Goal: Task Accomplishment & Management: Manage account settings

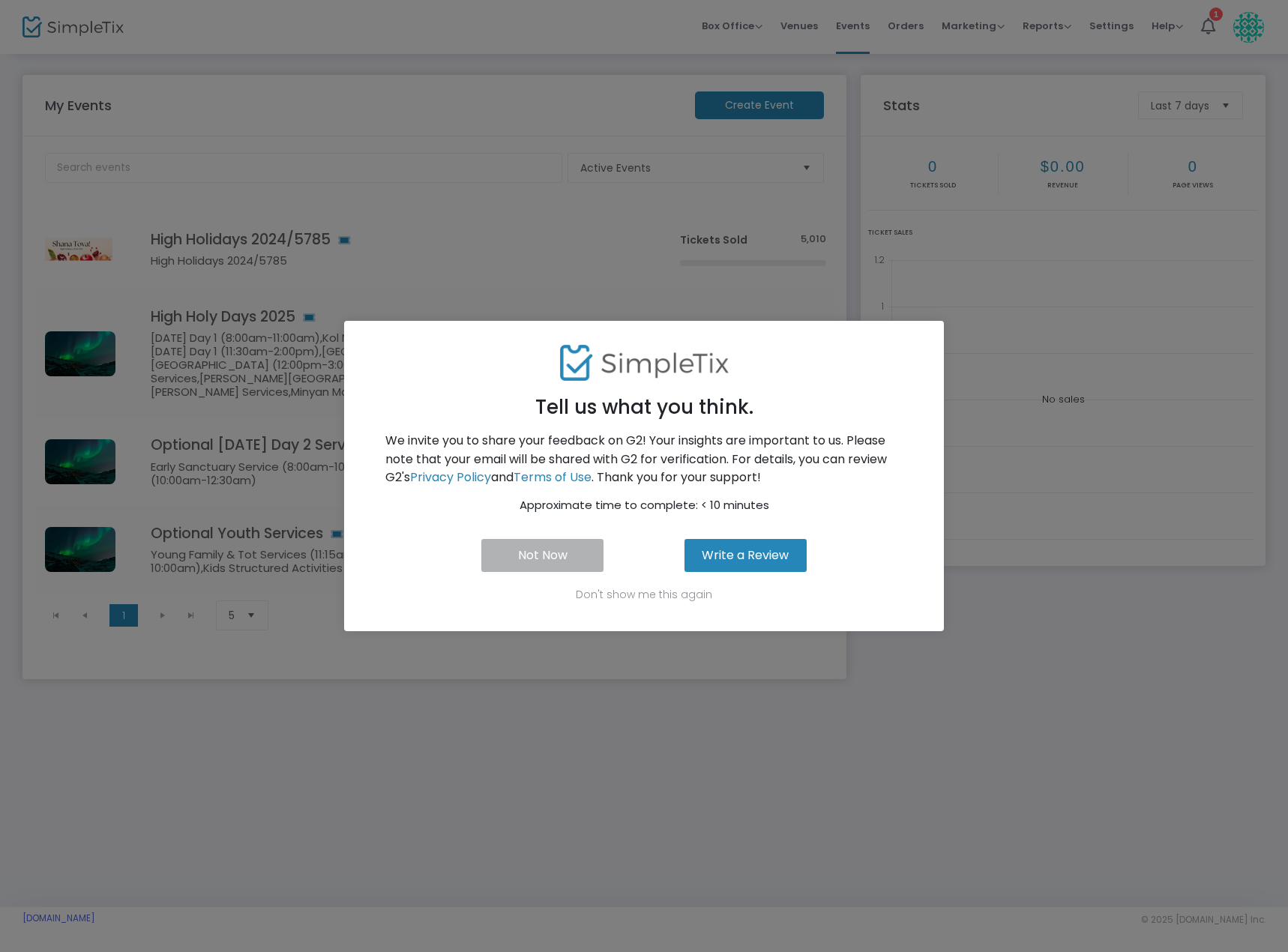
click at [542, 564] on button "Not Now" at bounding box center [542, 555] width 122 height 33
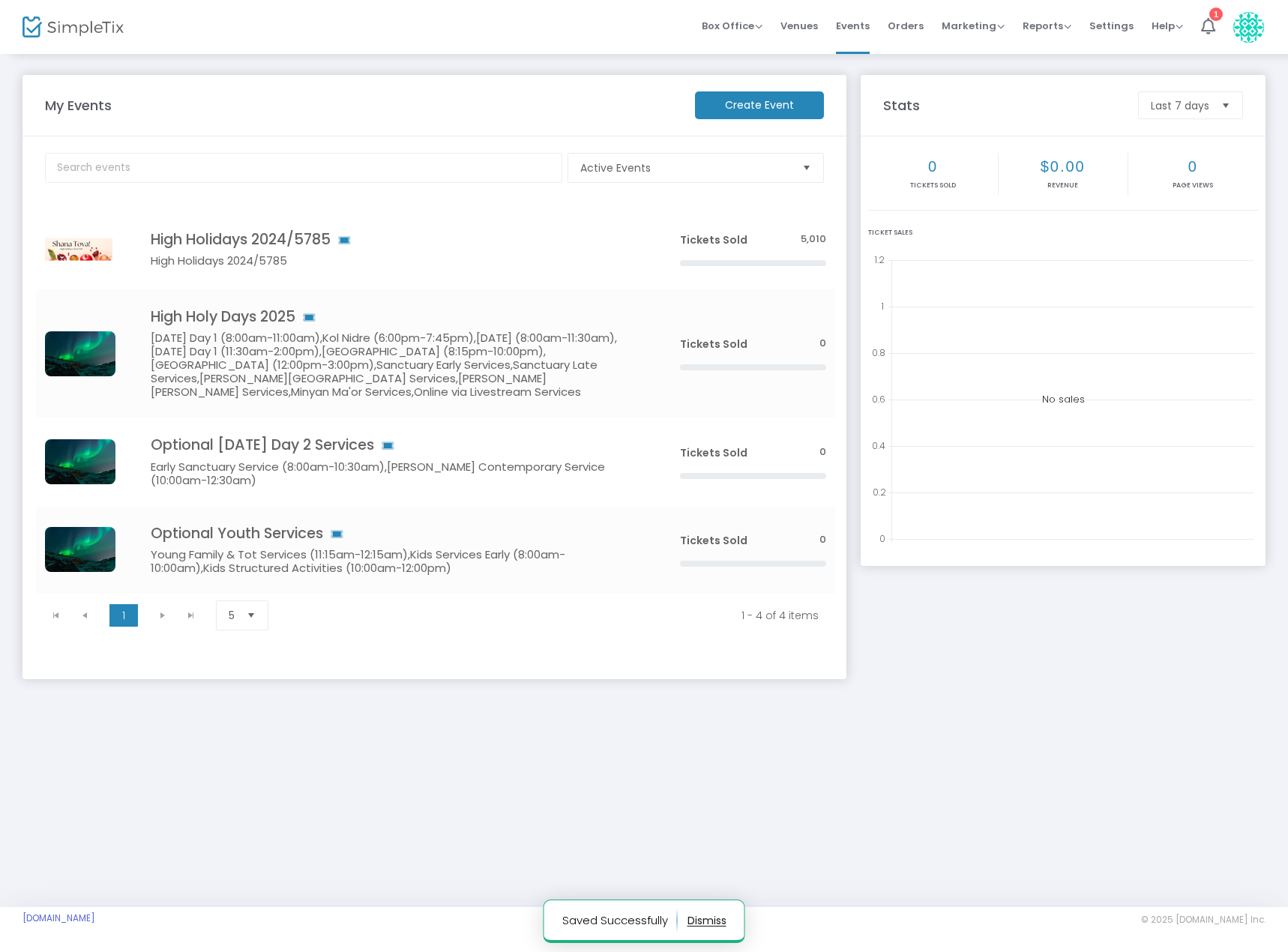
click at [424, 733] on div "My Events Create Event Active Events Event Category Type No section found High …" at bounding box center [644, 479] width 1288 height 855
click at [982, 31] on span "Marketing" at bounding box center [973, 25] width 63 height 14
click at [1058, 31] on span "Reports" at bounding box center [1047, 25] width 49 height 14
click at [1116, 27] on span "Settings" at bounding box center [1111, 25] width 44 height 38
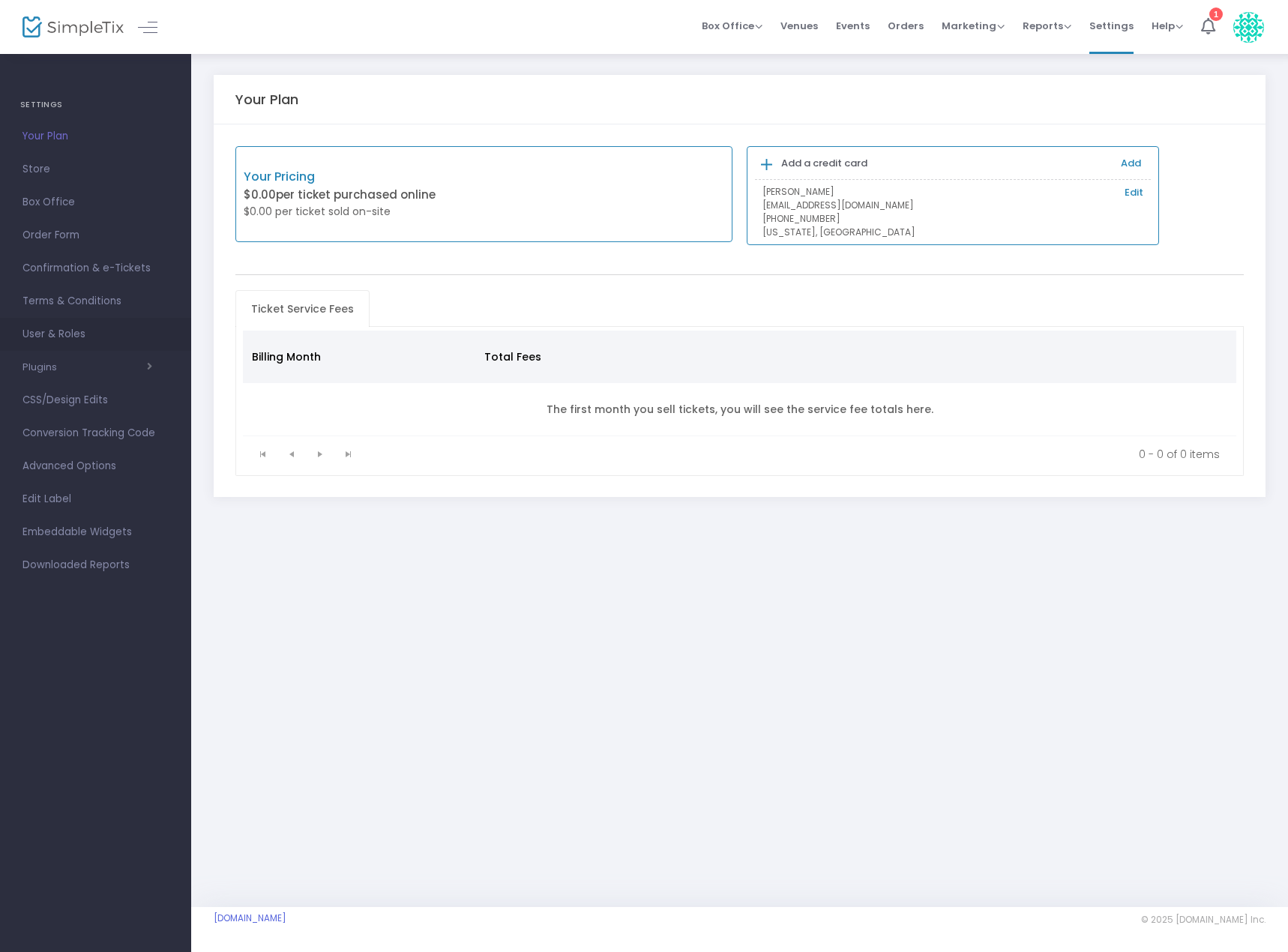
click at [63, 331] on span "User & Roles" at bounding box center [95, 335] width 146 height 20
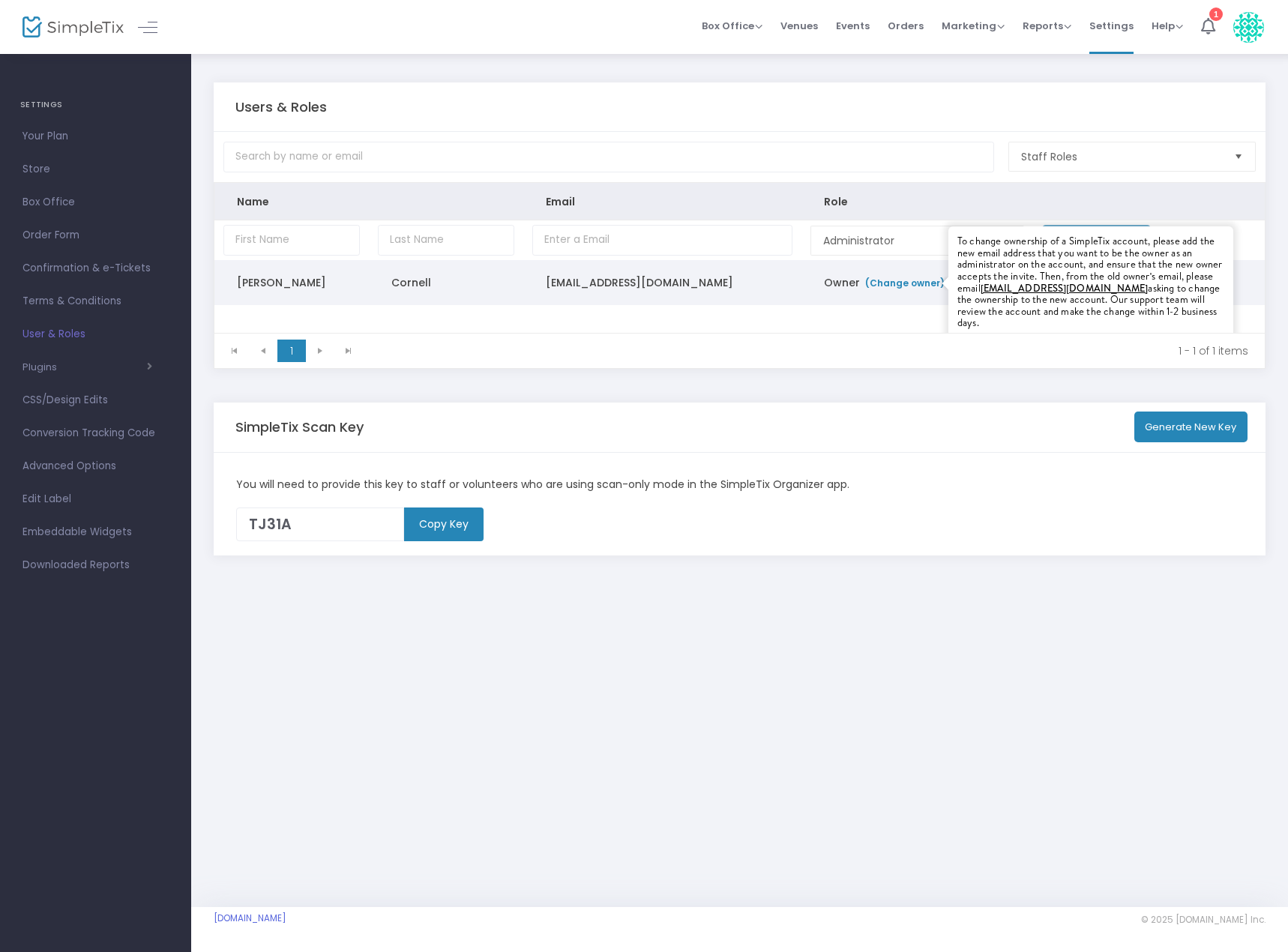
click at [907, 282] on link "(Change owner)" at bounding box center [904, 283] width 81 height 13
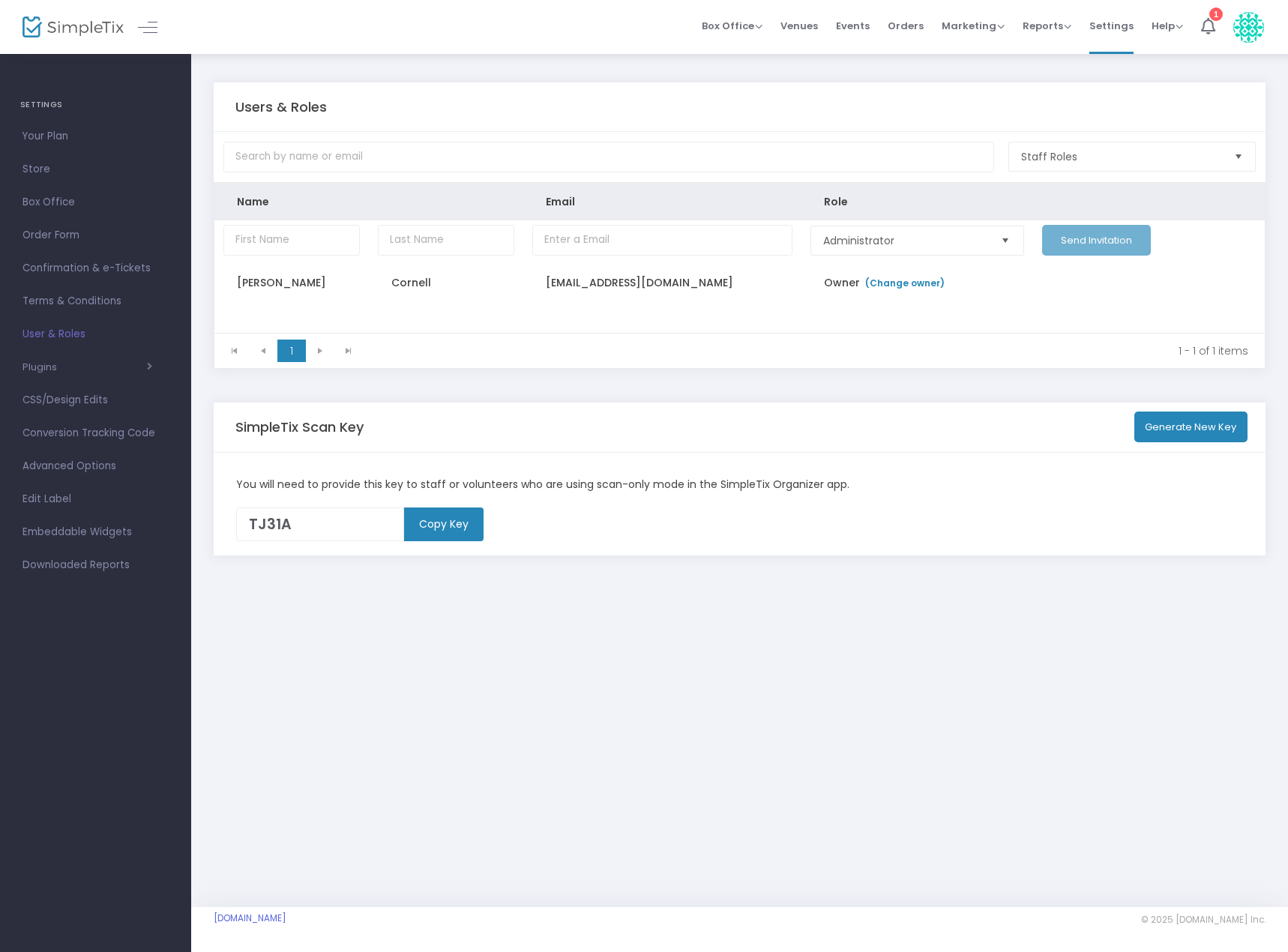
click at [511, 758] on div "Users & Roles Staff Roles Name Email Role Administrator Send Invitation Erica C…" at bounding box center [740, 479] width 1097 height 855
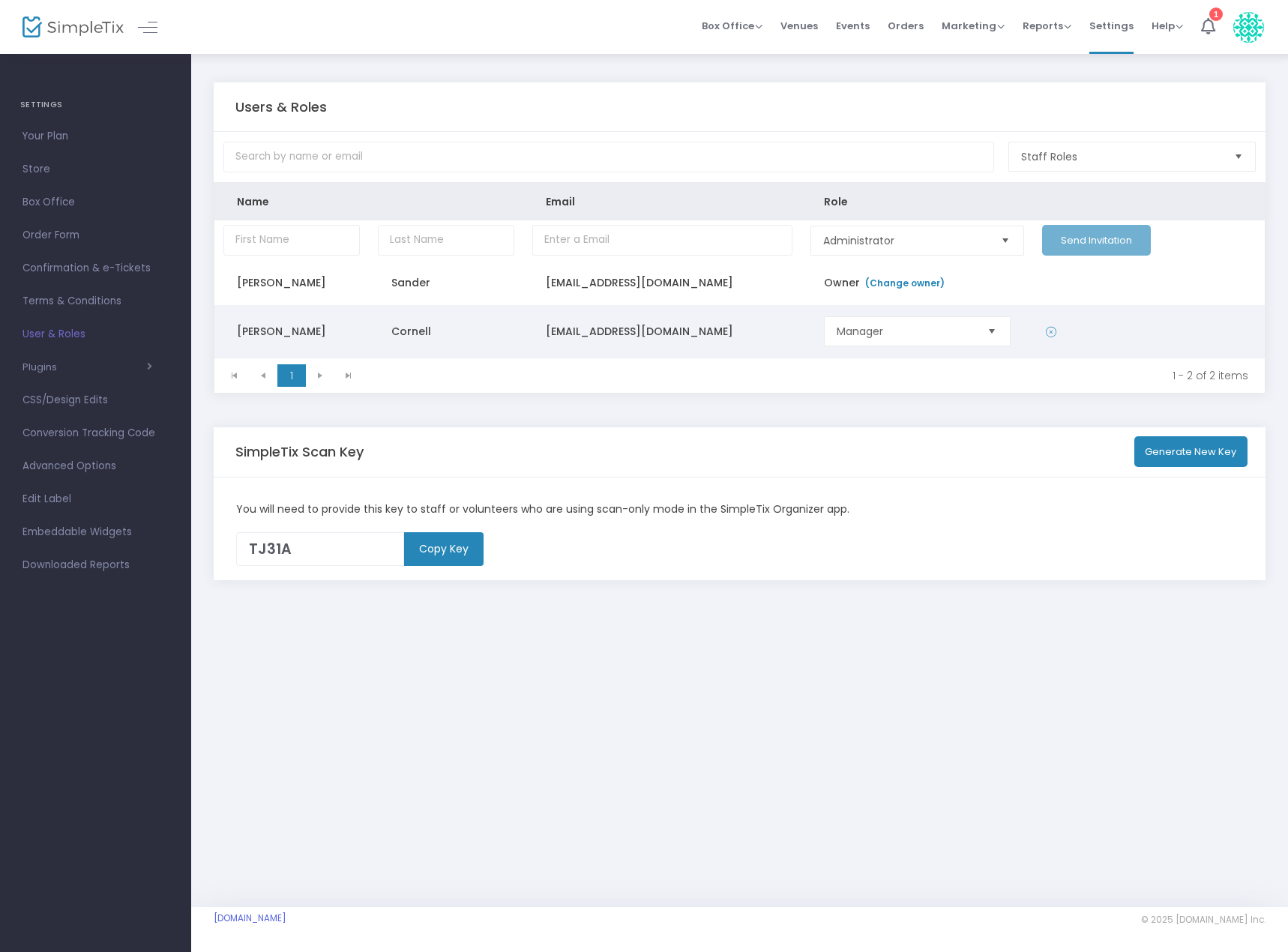
click at [1051, 332] on icon "Data table" at bounding box center [1051, 332] width 11 height 15
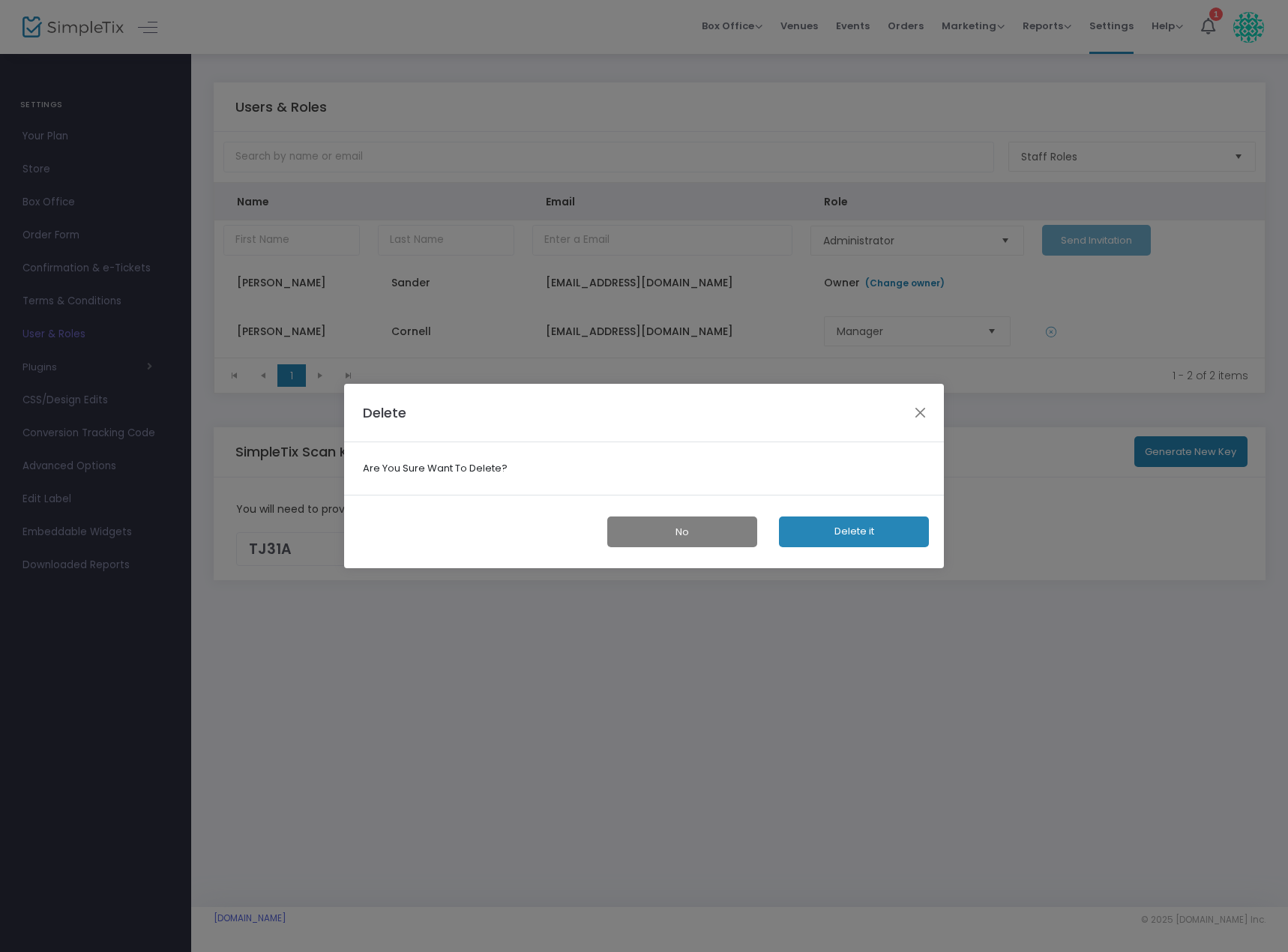
click at [862, 533] on button "Delete it" at bounding box center [853, 532] width 150 height 31
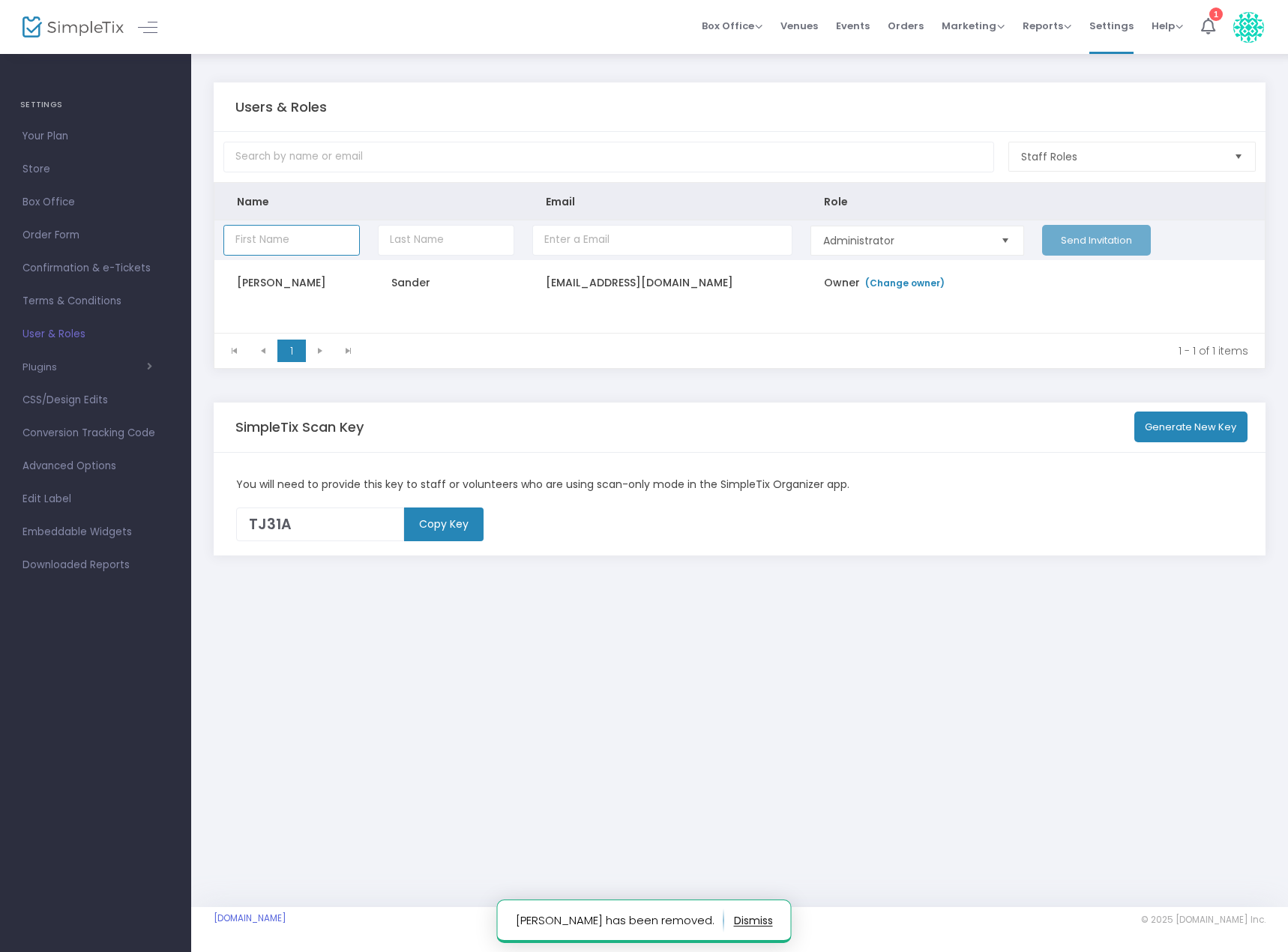
click at [282, 236] on input "Data table" at bounding box center [291, 240] width 137 height 31
type input "[PERSON_NAME]"
type input "m"
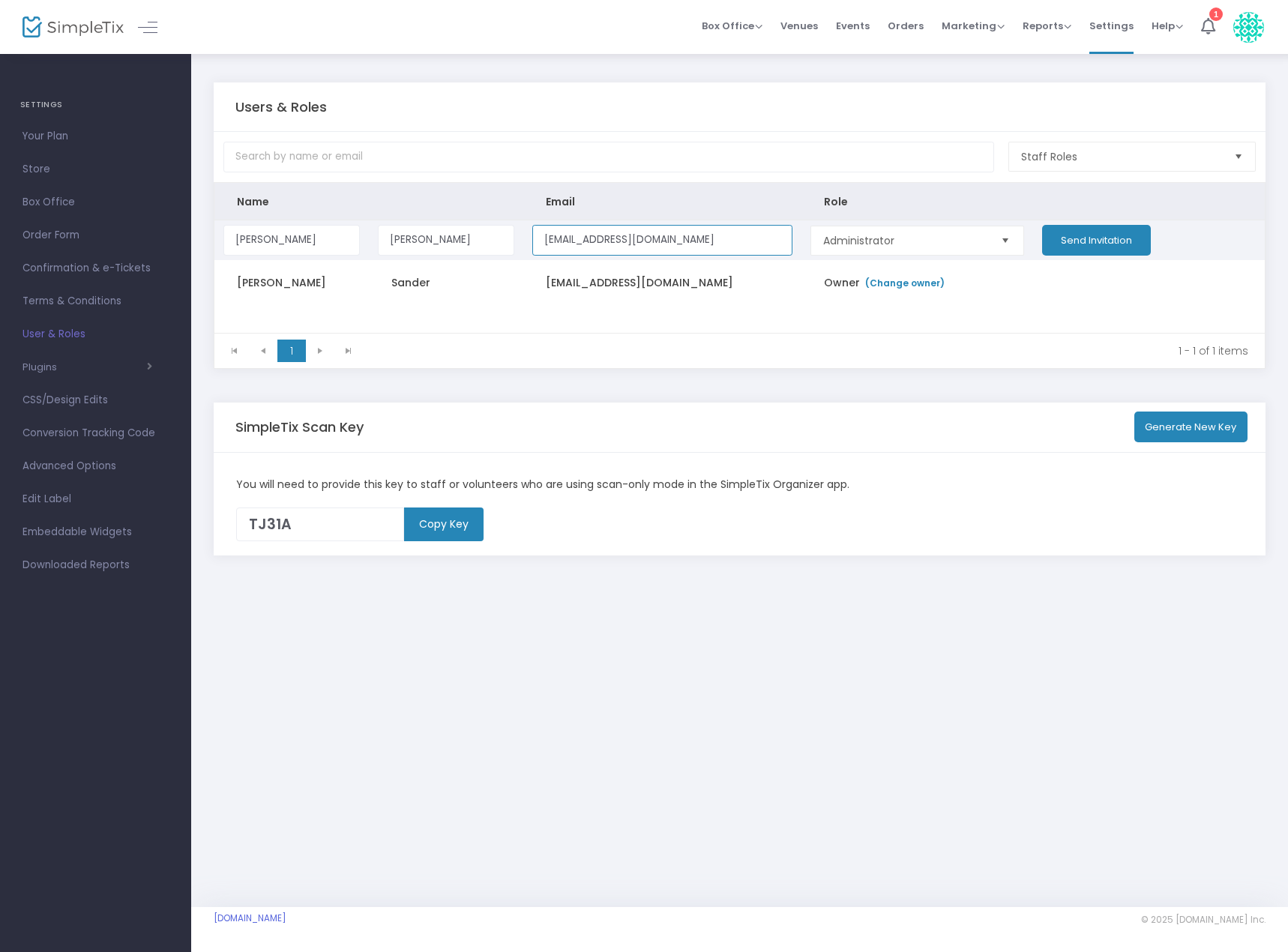
type input "[EMAIL_ADDRESS][DOMAIN_NAME]"
click at [1056, 245] on button "Send Invitation" at bounding box center [1097, 240] width 109 height 31
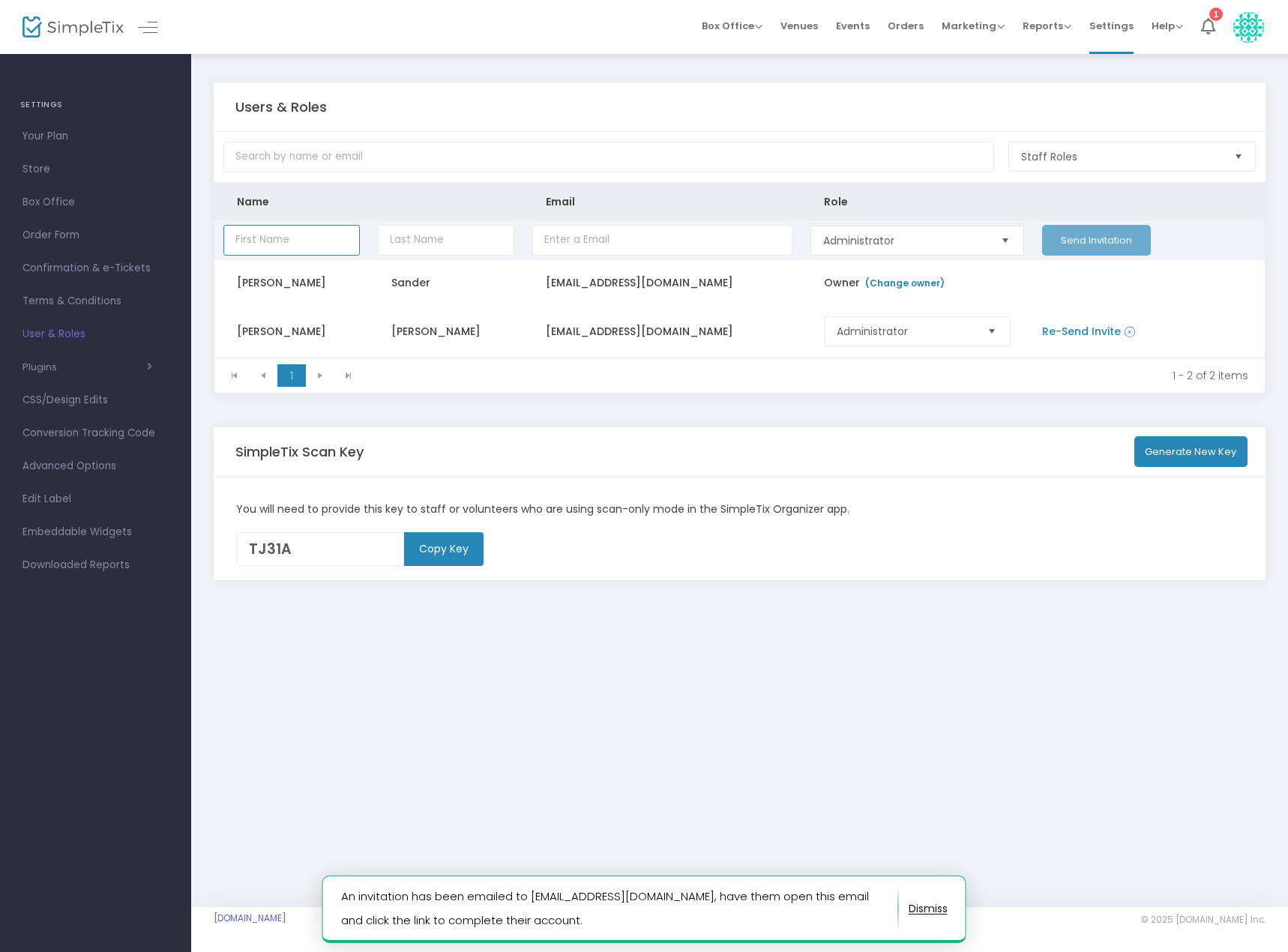
click at [254, 239] on input "Data table" at bounding box center [291, 240] width 137 height 31
type input "AJ"
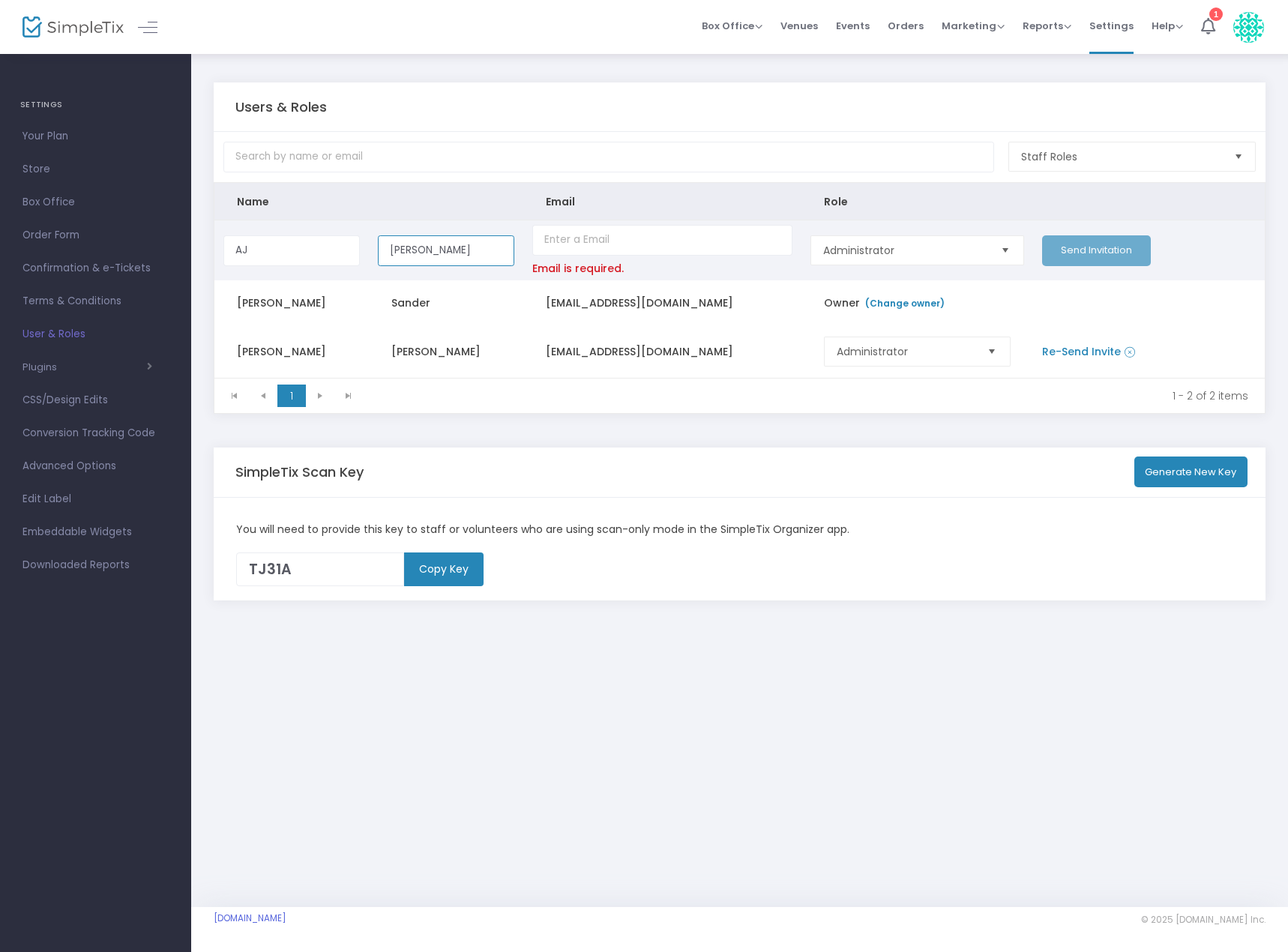
type input "[PERSON_NAME]"
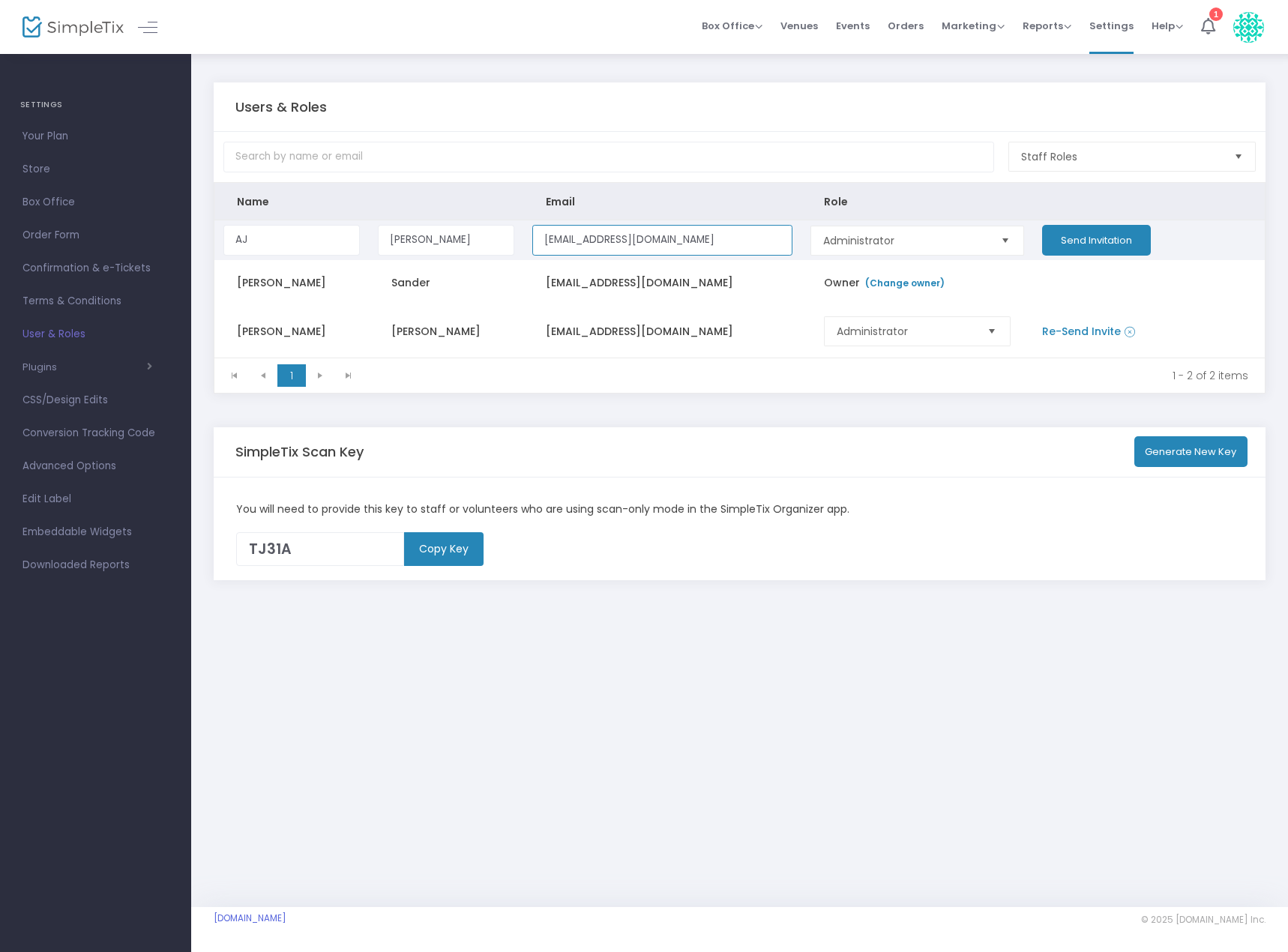
type input "[EMAIL_ADDRESS][DOMAIN_NAME]"
click at [1105, 240] on button "Send Invitation" at bounding box center [1097, 240] width 109 height 31
